Goal: Task Accomplishment & Management: Use online tool/utility

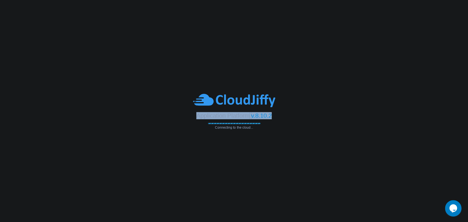
drag, startPoint x: 196, startPoint y: 116, endPoint x: 276, endPoint y: 114, distance: 79.5
click at [276, 114] on div "Application Platform v.8.10.2" at bounding box center [234, 113] width 468 height 11
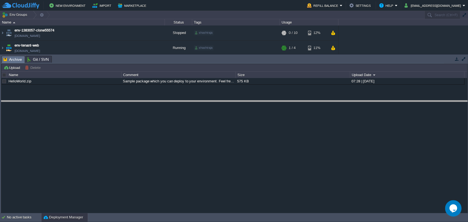
drag, startPoint x: 240, startPoint y: 59, endPoint x: 237, endPoint y: 104, distance: 45.0
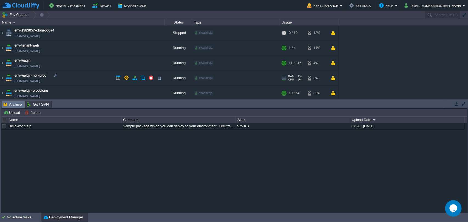
scroll to position [13, 0]
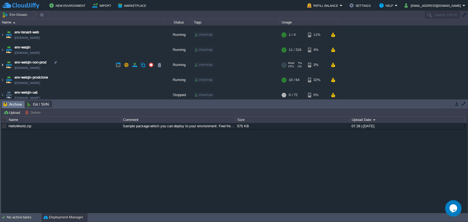
click at [4, 65] on img at bounding box center [2, 65] width 4 height 15
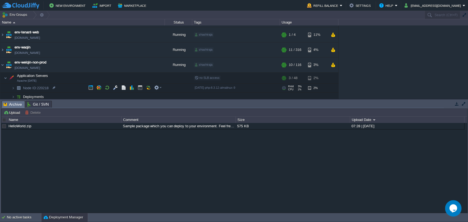
scroll to position [30, 0]
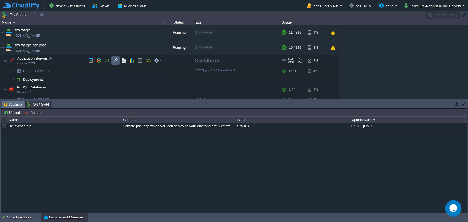
click at [112, 60] on td at bounding box center [115, 60] width 8 height 8
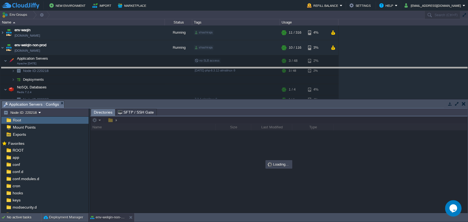
drag, startPoint x: 182, startPoint y: 104, endPoint x: 182, endPoint y: 70, distance: 34.0
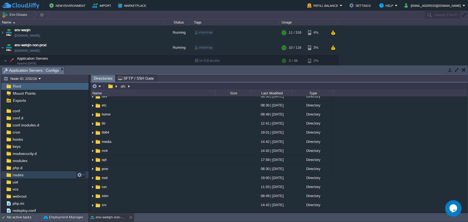
scroll to position [20, 0]
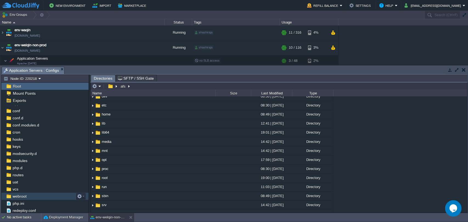
click at [16, 196] on span "webroot" at bounding box center [20, 196] width 16 height 5
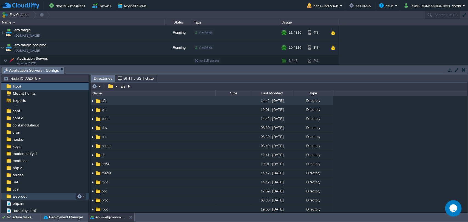
click at [16, 196] on span "webroot" at bounding box center [20, 196] width 16 height 5
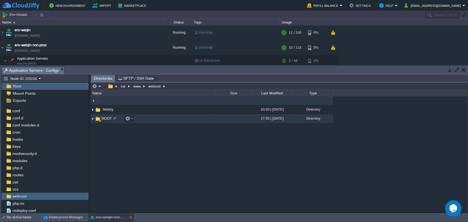
click at [104, 119] on span "ROOT" at bounding box center [107, 118] width 12 height 5
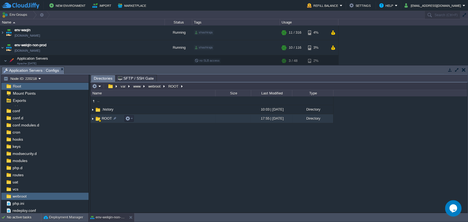
click at [104, 119] on span "ROOT" at bounding box center [107, 118] width 12 height 5
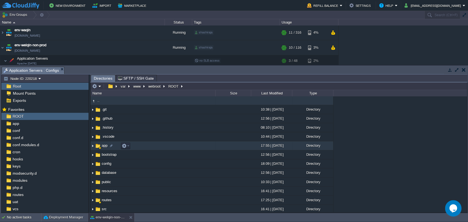
click at [103, 146] on span "app" at bounding box center [104, 145] width 7 height 5
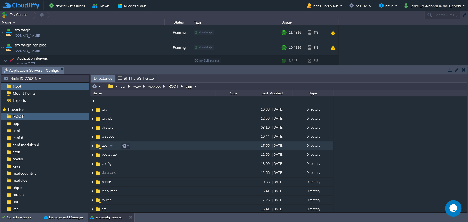
click at [103, 146] on span "app" at bounding box center [104, 145] width 7 height 5
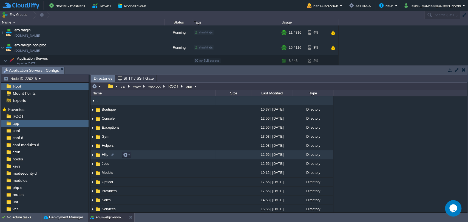
scroll to position [2, 0]
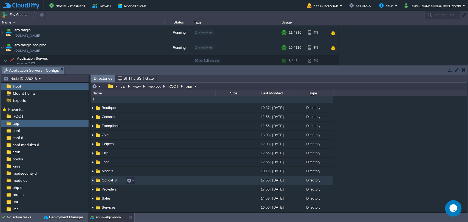
click at [105, 178] on span "Optical" at bounding box center [107, 180] width 13 height 5
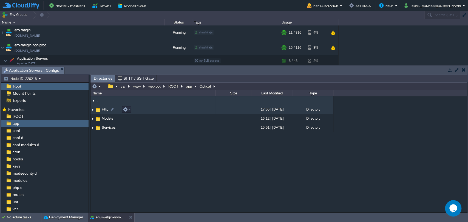
click at [106, 111] on span "Http" at bounding box center [105, 109] width 8 height 5
click at [105, 109] on span "Controllers" at bounding box center [110, 109] width 19 height 5
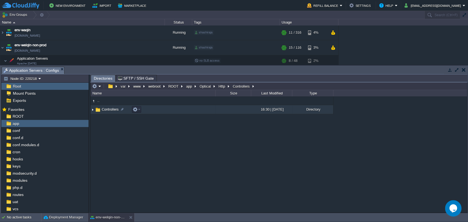
click at [105, 109] on span "Controllers" at bounding box center [110, 109] width 19 height 5
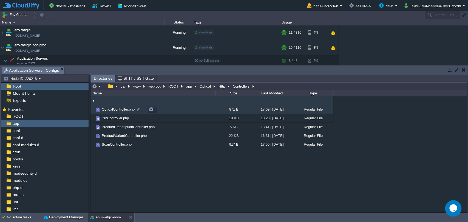
click at [111, 110] on span "OpticalController.php" at bounding box center [118, 109] width 35 height 5
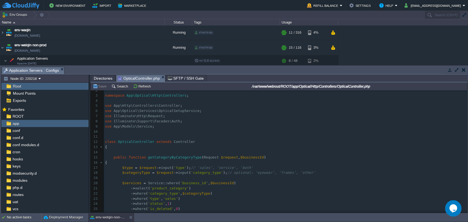
scroll to position [9, 0]
click at [186, 150] on pre at bounding box center [285, 152] width 363 height 5
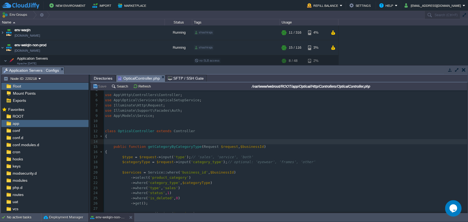
scroll to position [0, 0]
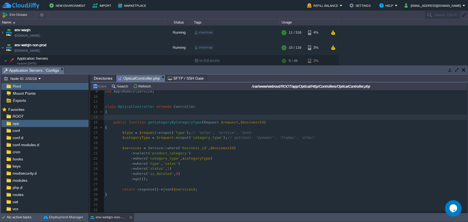
click at [193, 139] on div "34 1 <?php 2 ​ 3 namespace App\Optical\Http\Controllers ; 4 ​ 5 use App\Http\Co…" at bounding box center [285, 136] width 363 height 176
type textarea "category_type"
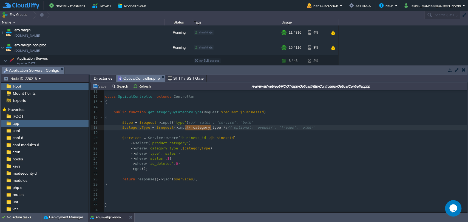
scroll to position [10, 0]
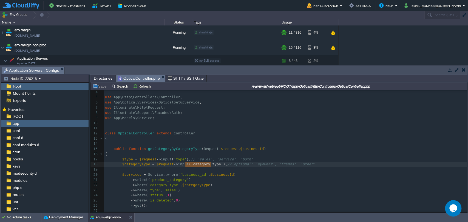
click at [151, 174] on span "Service" at bounding box center [155, 175] width 15 height 4
type textarea "Service"
click at [106, 77] on span "Directories" at bounding box center [103, 78] width 19 height 7
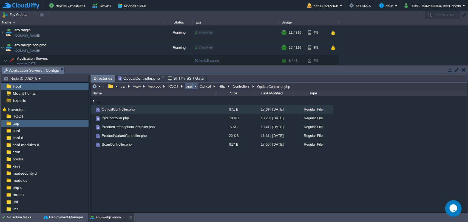
click at [188, 84] on button "app" at bounding box center [189, 86] width 8 height 5
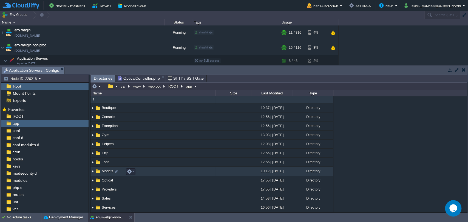
click at [102, 170] on span "Models" at bounding box center [107, 171] width 13 height 5
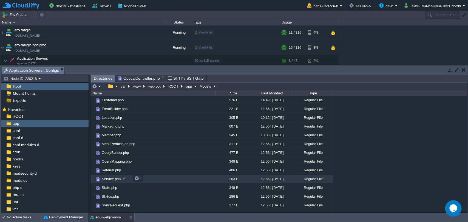
click at [108, 179] on span "Service.php" at bounding box center [111, 179] width 21 height 5
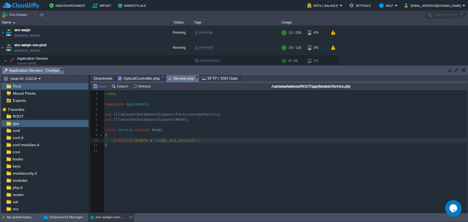
click at [164, 140] on div "12 1 <?php 2 ​ 3 namespace App\Models ; 4 ​ 5 use Illuminate\Database\Eloquent\…" at bounding box center [286, 122] width 365 height 62
type textarea "sales_and_services"
click at [210, 165] on div "x 1 <?php 2 ​ 3 namespace App\Models ; 4 ​ 5 use Illuminate\Database\Eloquent\F…" at bounding box center [282, 155] width 385 height 130
